Goal: Find contact information: Find contact information

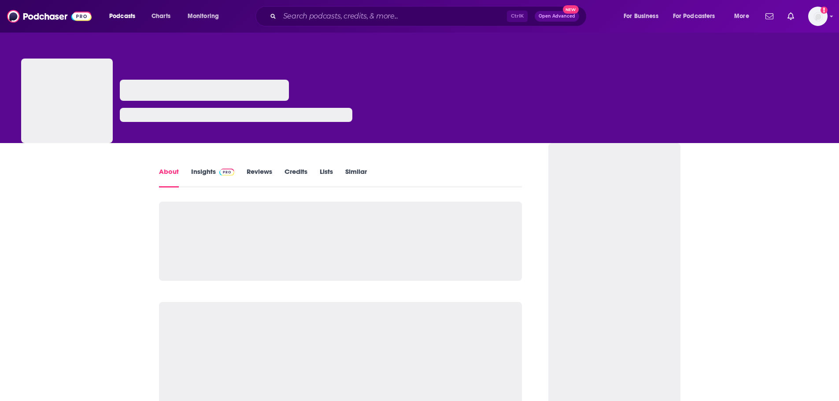
click at [219, 169] on img at bounding box center [226, 172] width 15 height 7
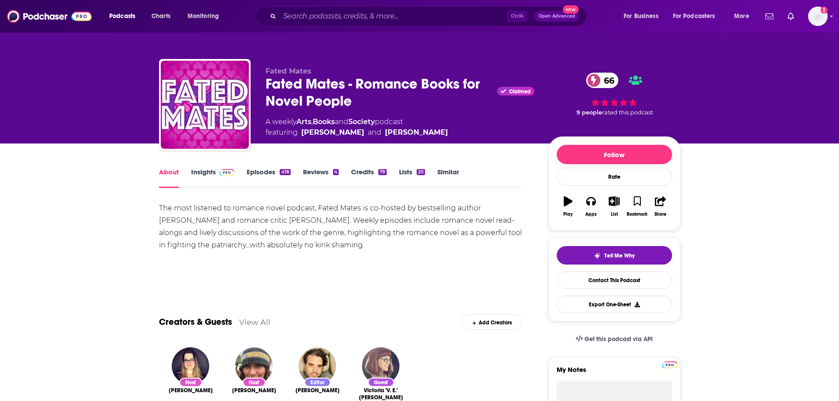
click at [252, 174] on link "Episodes 418" at bounding box center [268, 178] width 44 height 20
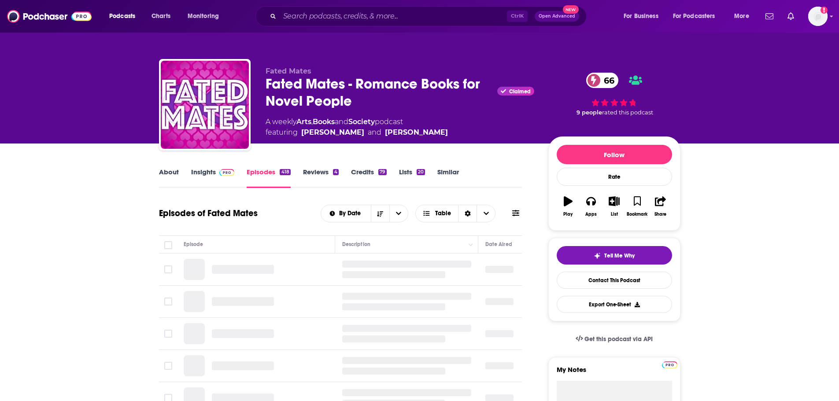
click at [219, 176] on img at bounding box center [226, 172] width 15 height 7
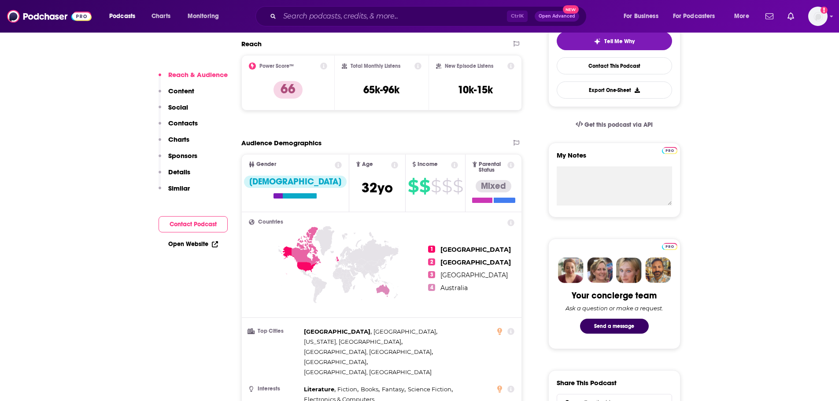
scroll to position [264, 0]
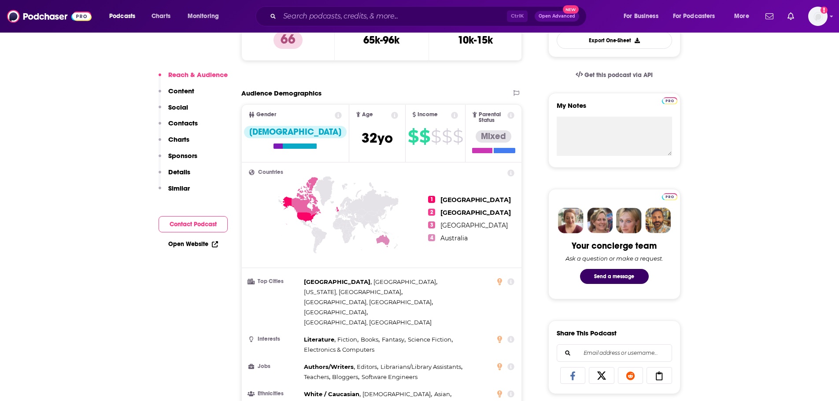
click at [188, 121] on p "Contacts" at bounding box center [182, 123] width 29 height 8
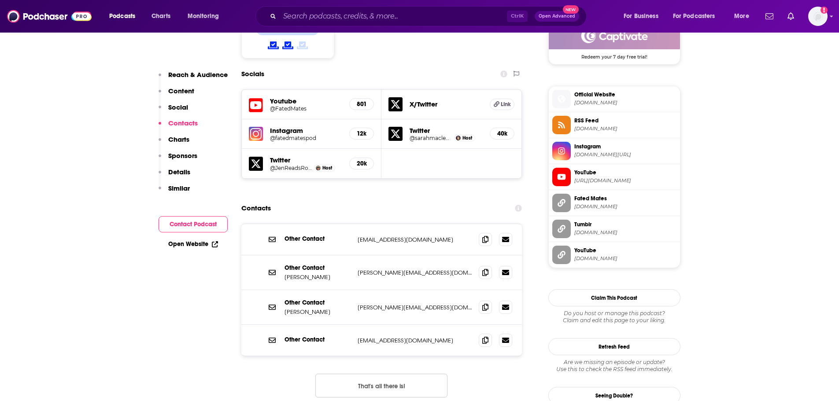
scroll to position [774, 0]
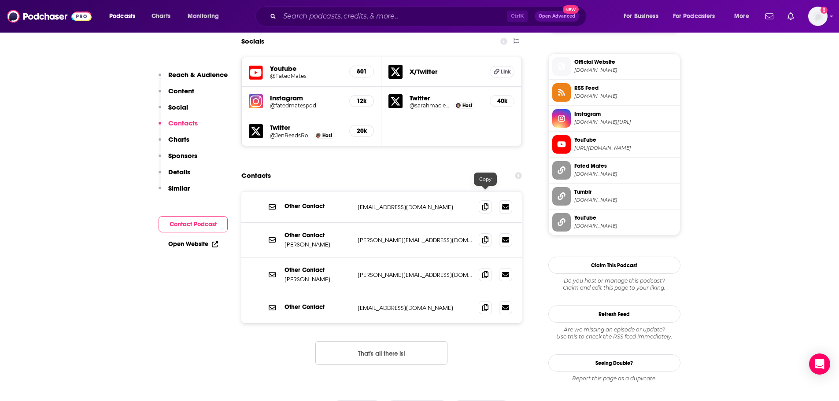
drag, startPoint x: 504, startPoint y: 196, endPoint x: 307, endPoint y: 89, distance: 224.0
click at [504, 237] on icon at bounding box center [505, 239] width 7 height 5
click at [483, 236] on icon at bounding box center [485, 239] width 6 height 7
click at [486, 271] on icon at bounding box center [485, 274] width 6 height 7
click at [483, 304] on icon at bounding box center [485, 307] width 6 height 7
